Goal: Task Accomplishment & Management: Complete application form

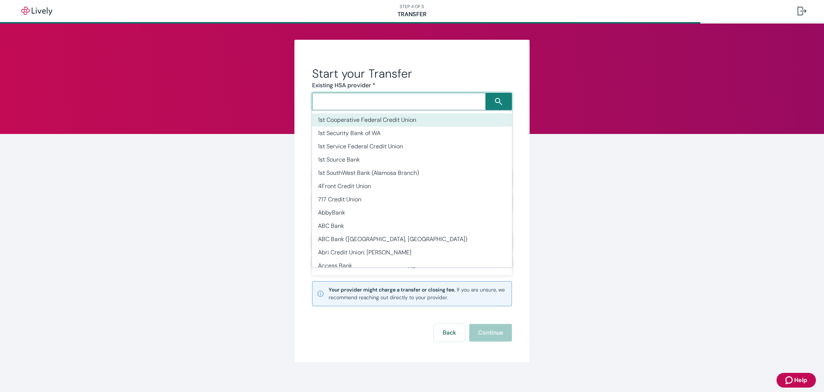
click at [427, 102] on input "Search input" at bounding box center [399, 101] width 171 height 10
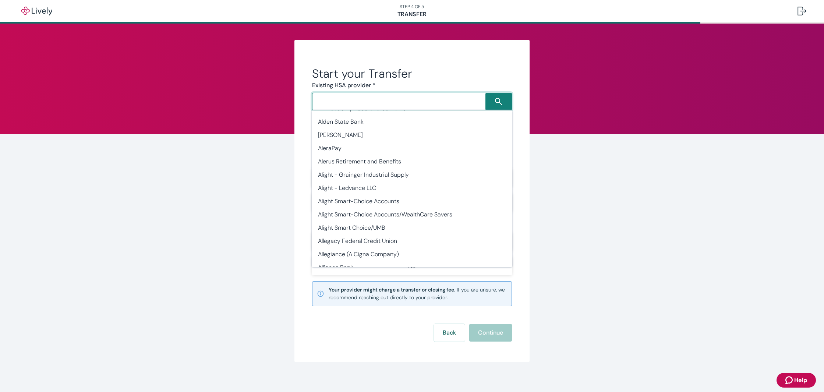
scroll to position [449, 0]
click at [378, 201] on li "Alight Smart-Choice Accounts" at bounding box center [412, 200] width 200 height 13
type input "Alight Smart-Choice Accounts"
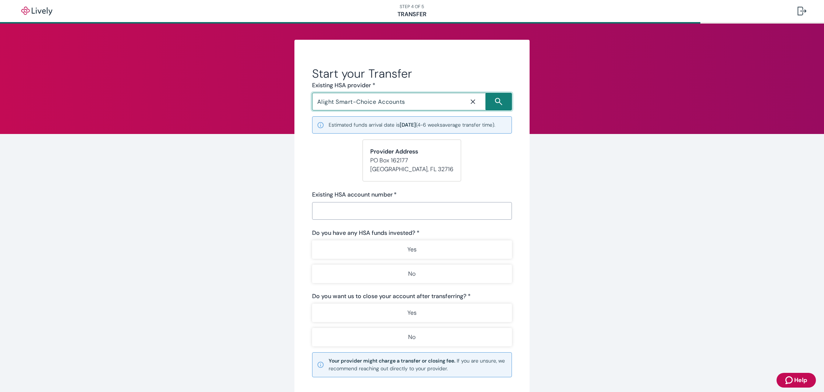
click at [368, 214] on input "Existing HSA account number   *" at bounding box center [412, 211] width 200 height 15
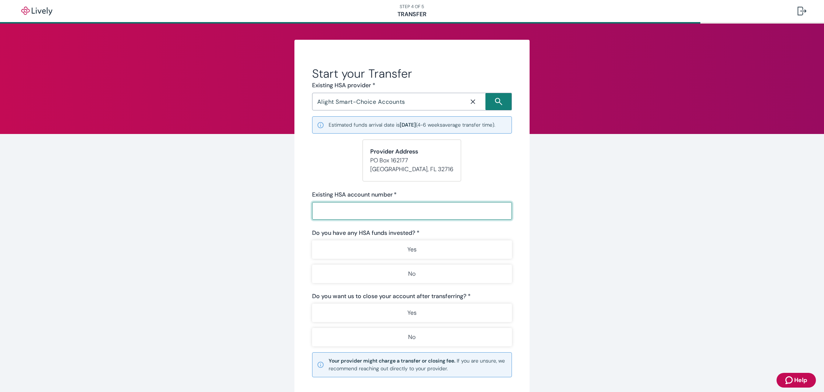
paste input "186F7A4BB2D448EFA05A34C6A1C114F0 95D54FF9390940E1A2D0AAED779802AC DB7476A5FACE4…"
type input "186F7A4BB2D448EFA05A34C6A1C114F0 95D54FF9390940E1A2D0AAED779802AC DB7476A5FACE4…"
paste input "601007611213"
type input "601007611213"
click at [652, 164] on div "Start your Transfer Existing HSA provider * Alight Smart-Choice Accounts ​ Esti…" at bounding box center [412, 246] width 824 height 445
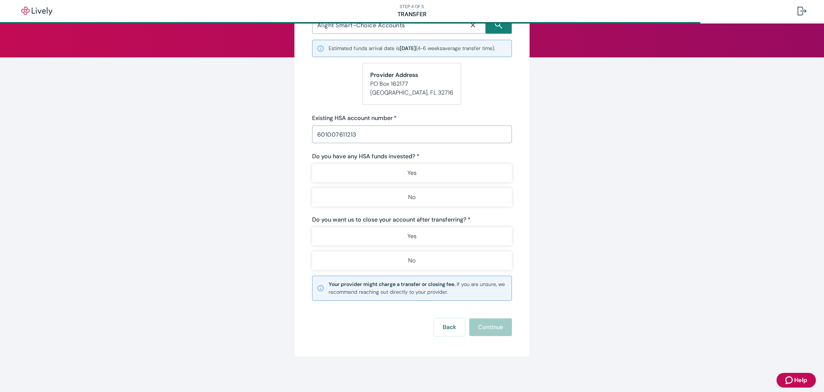
scroll to position [84, 0]
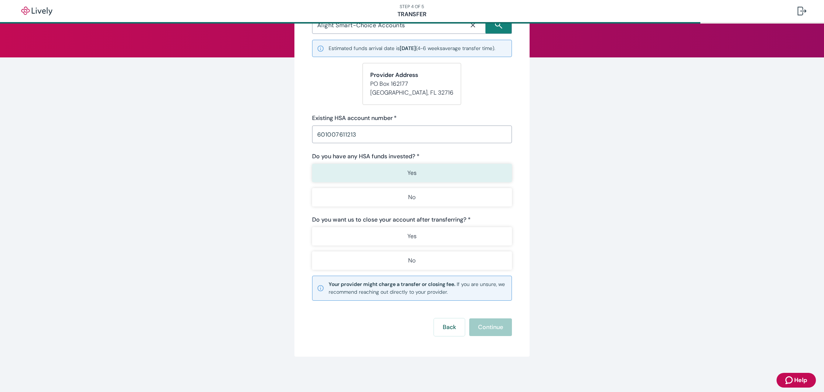
click at [399, 173] on button "Yes" at bounding box center [412, 173] width 200 height 18
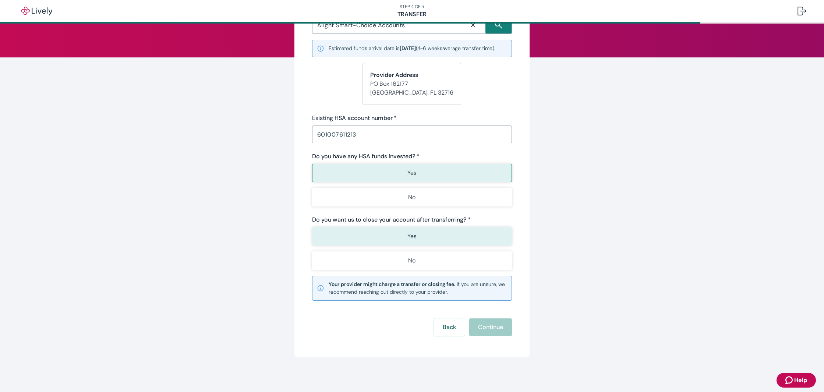
click at [401, 237] on button "Yes" at bounding box center [412, 236] width 200 height 18
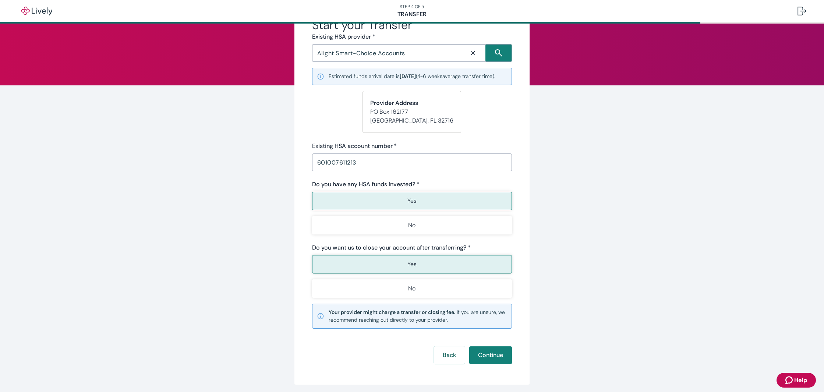
scroll to position [49, 0]
type button "true"
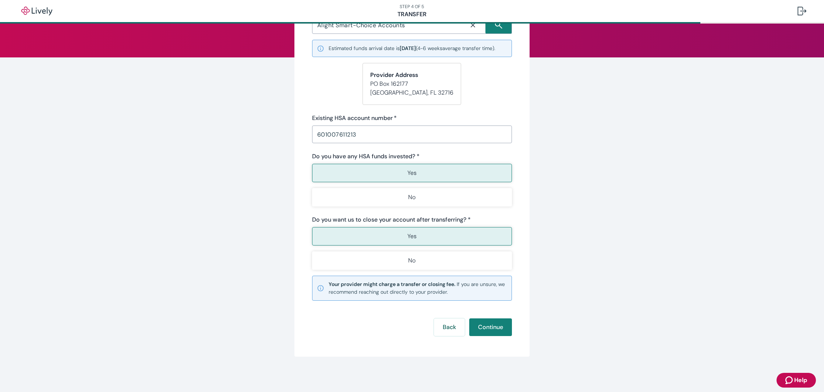
scroll to position [84, 0]
click at [489, 324] on button "Continue" at bounding box center [490, 327] width 43 height 18
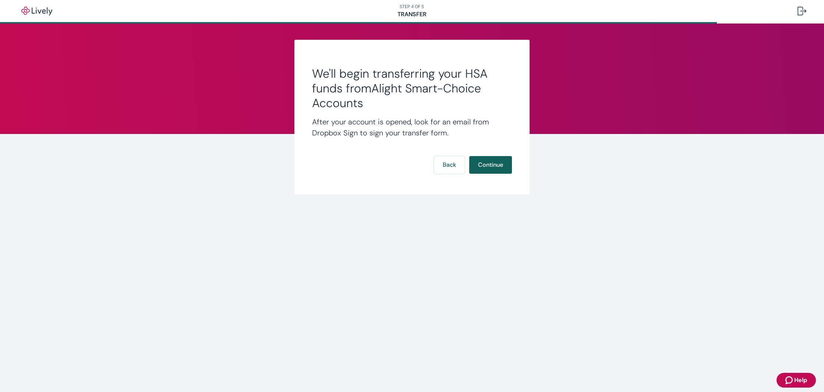
click at [490, 167] on button "Continue" at bounding box center [490, 165] width 43 height 18
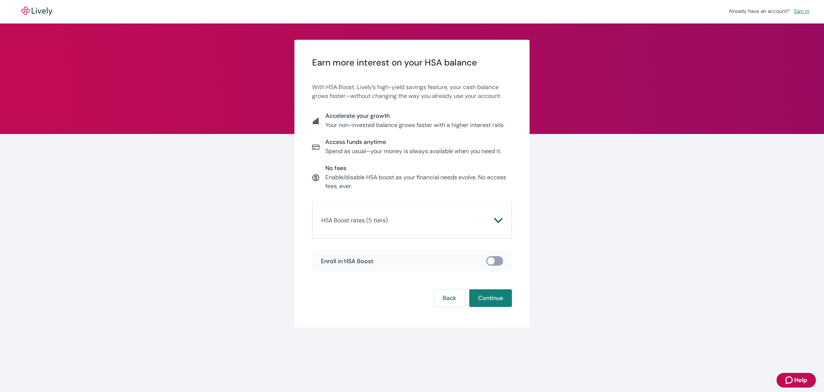
click at [435, 230] on div "HSA Boost rates (5 tiers) Daily Account Balance Standard Rate HSA Boost Rate St…" at bounding box center [412, 220] width 200 height 36
drag, startPoint x: 503, startPoint y: 220, endPoint x: 500, endPoint y: 220, distance: 3.8
click at [502, 220] on div "HSA Boost rates (5 tiers) Daily Account Balance Standard Rate HSA Boost Rate St…" at bounding box center [412, 220] width 200 height 36
click at [500, 220] on icon "Chevron icon" at bounding box center [498, 220] width 8 height 5
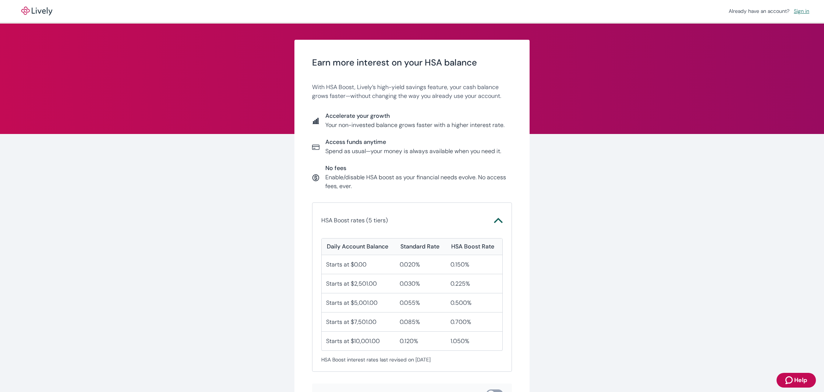
click at [500, 220] on icon "Chevron icon" at bounding box center [498, 220] width 8 height 5
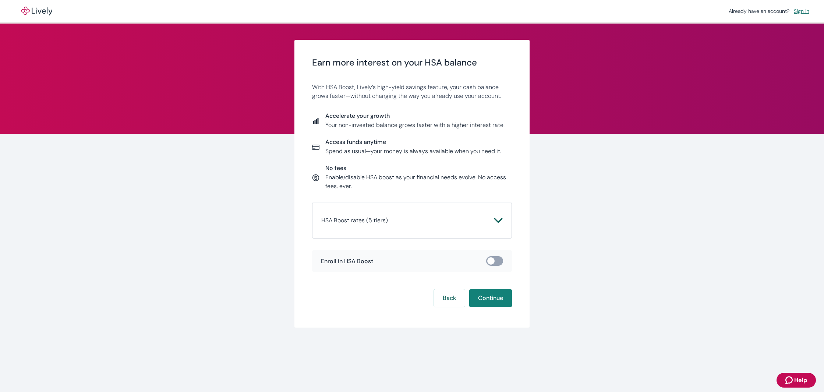
click at [500, 220] on icon "Chevron icon" at bounding box center [498, 220] width 8 height 5
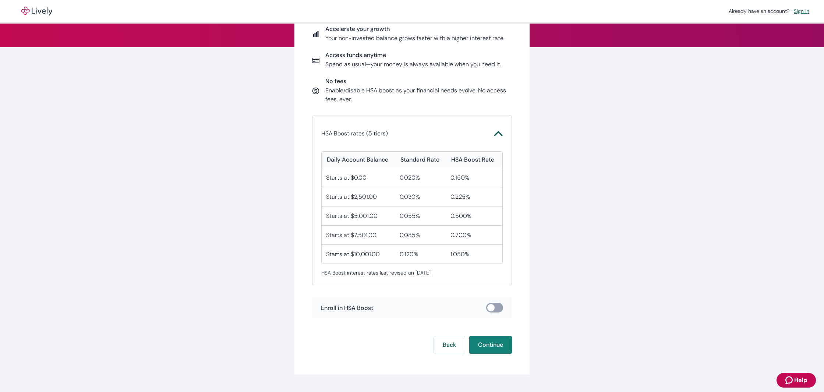
scroll to position [86, 0]
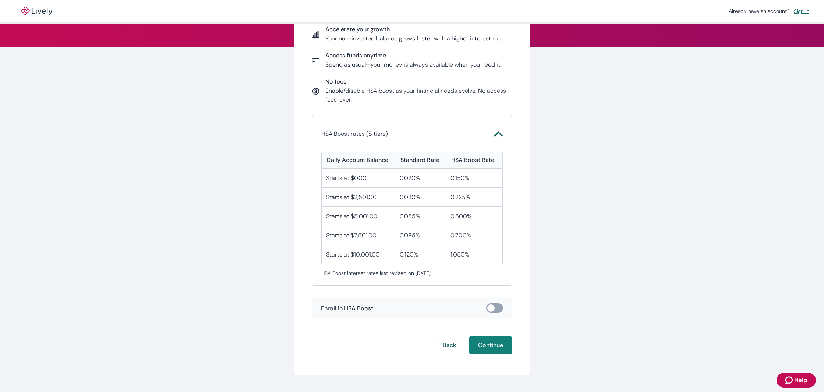
click at [495, 307] on input "checkbox" at bounding box center [491, 307] width 22 height 7
checkbox input "true"
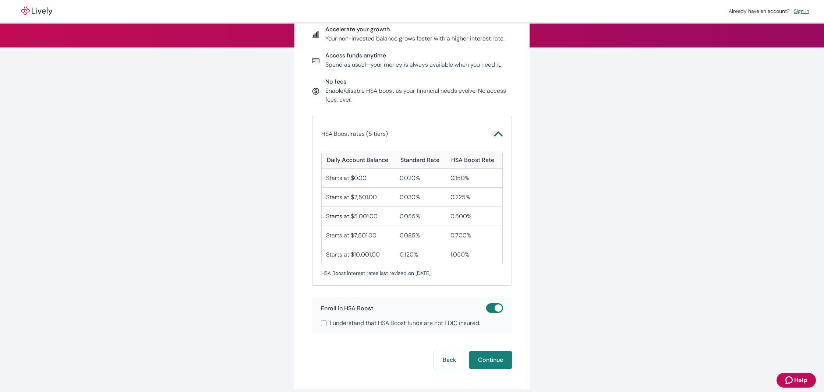
click at [392, 320] on span "I understand that HSA Boost funds are not FDIC insured." at bounding box center [405, 323] width 151 height 9
click at [327, 320] on input "I understand that HSA Boost funds are not FDIC insured." at bounding box center [324, 323] width 6 height 6
checkbox input "true"
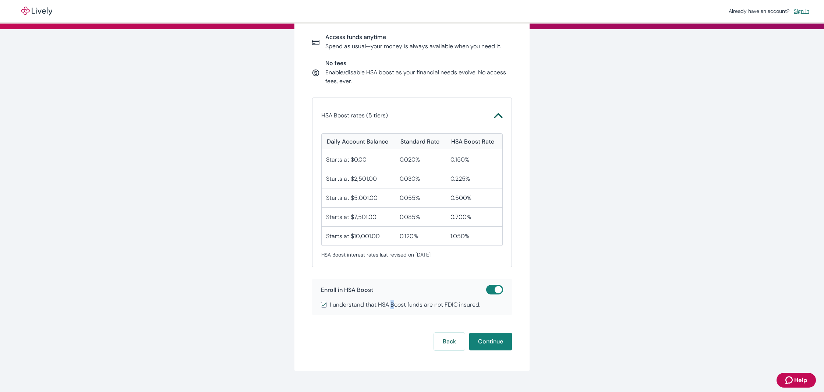
scroll to position [105, 0]
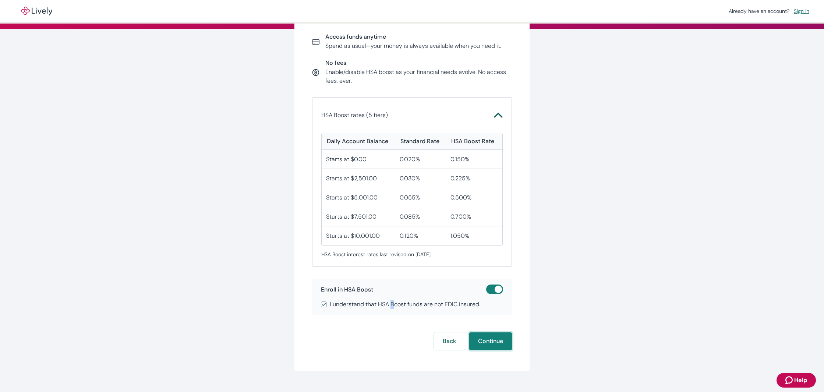
click at [487, 338] on button "Continue" at bounding box center [490, 341] width 43 height 18
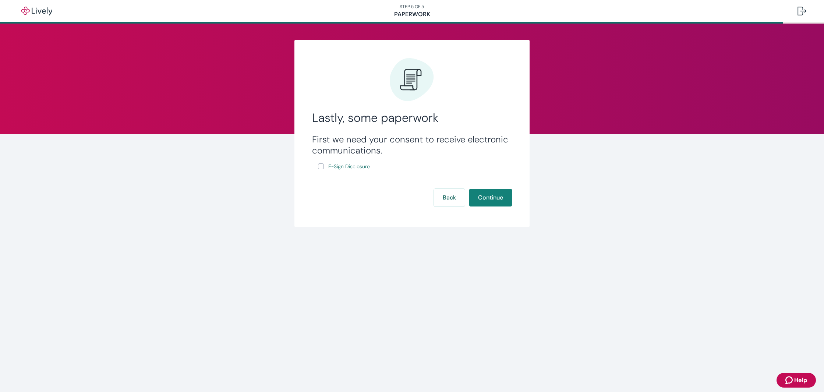
click at [318, 167] on input "E-Sign Disclosure" at bounding box center [321, 166] width 6 height 6
checkbox input "true"
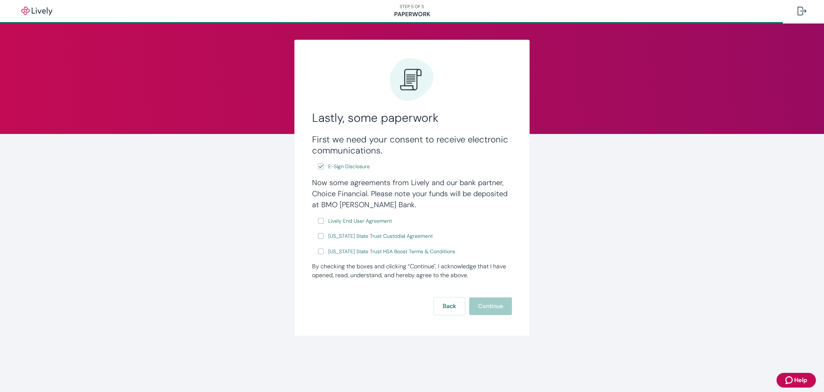
click at [320, 222] on input "Lively End User Agreement" at bounding box center [321, 221] width 6 height 6
checkbox input "true"
click at [320, 237] on input "[US_STATE] State Trust Custodial Agreement" at bounding box center [321, 236] width 6 height 6
checkbox input "true"
click at [321, 250] on input "[US_STATE] State Trust HSA Boost Terms & Conditions" at bounding box center [321, 251] width 6 height 6
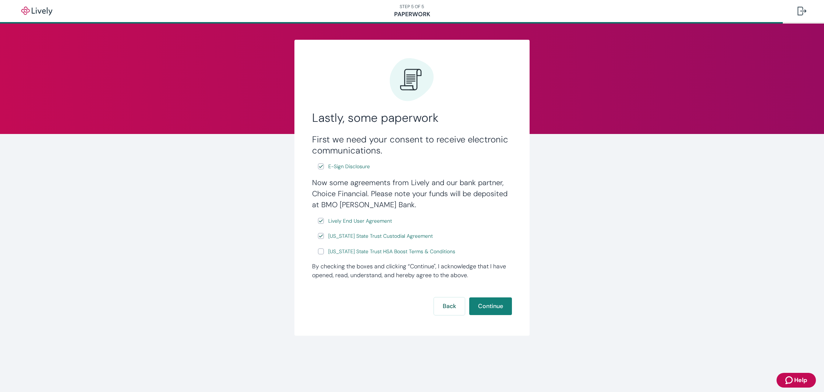
checkbox input "true"
click at [487, 304] on button "Continue" at bounding box center [490, 306] width 43 height 18
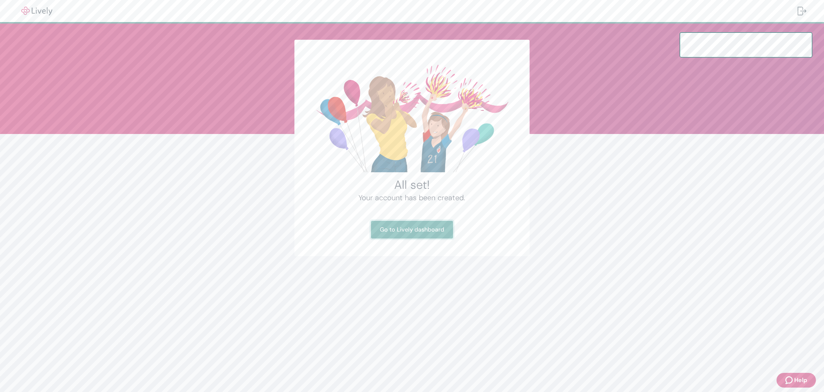
click at [409, 230] on link "Go to Lively dashboard" at bounding box center [412, 230] width 82 height 18
